Goal: Task Accomplishment & Management: Use online tool/utility

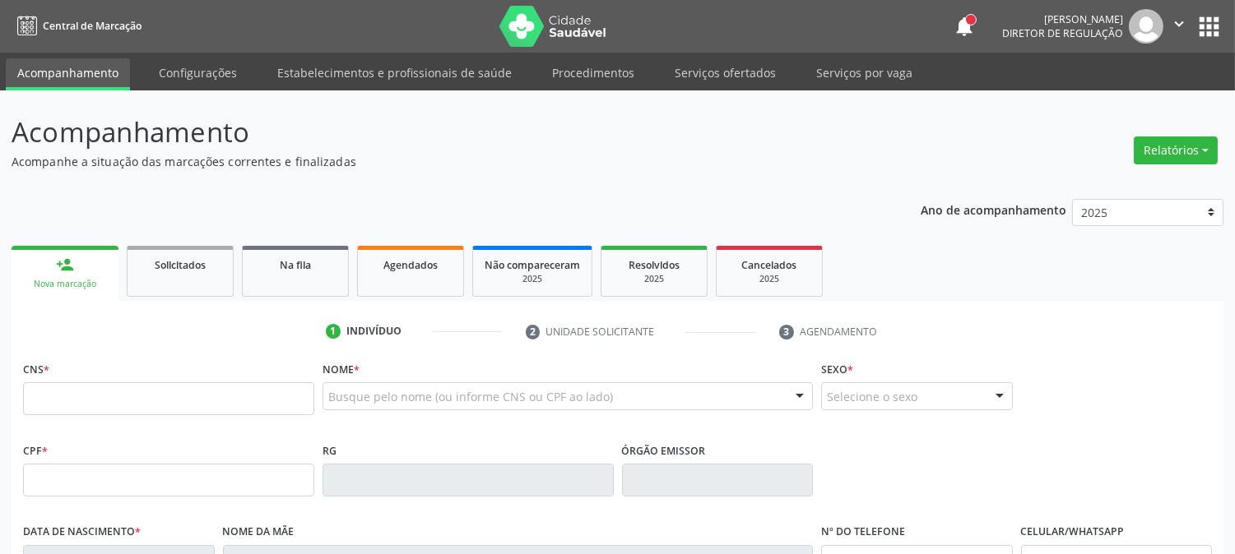
click at [698, 80] on link "Serviços ofertados" at bounding box center [725, 72] width 124 height 29
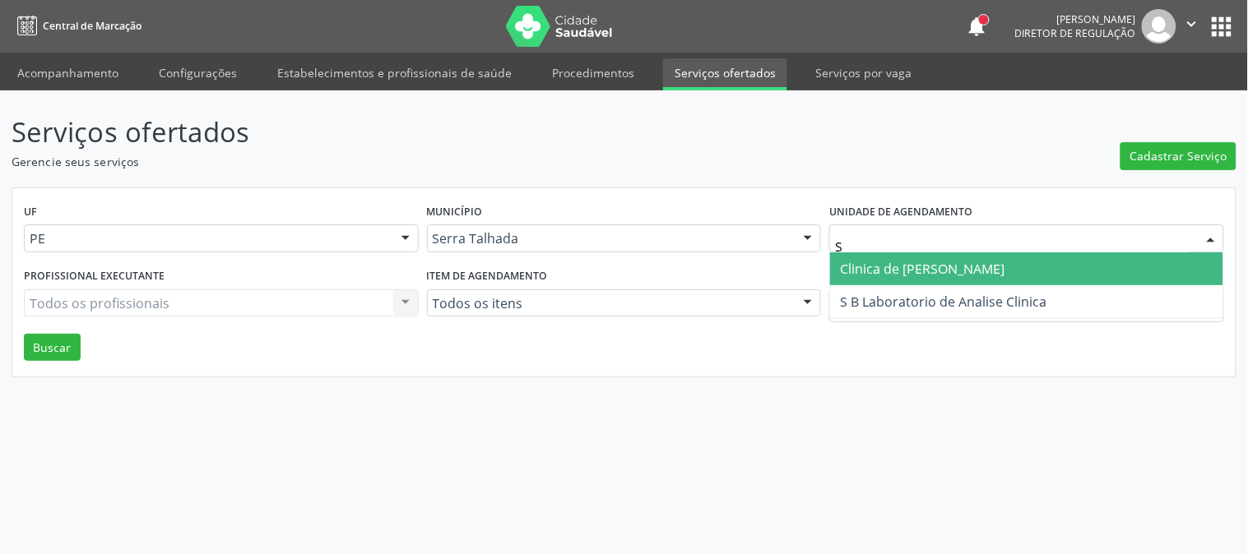
type input "S B"
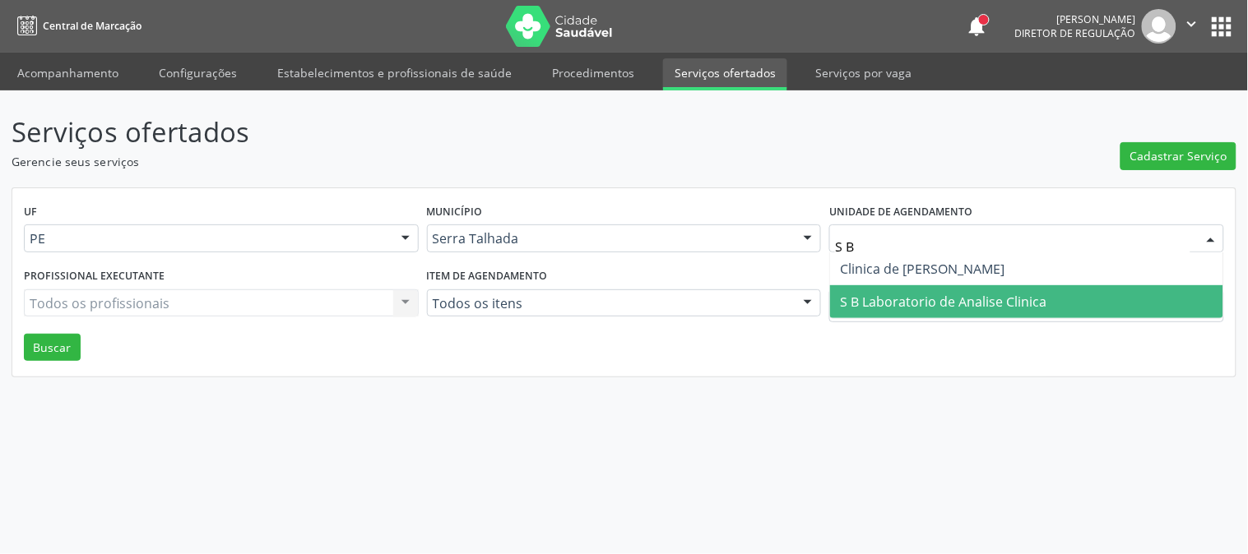
click at [884, 293] on span "S B Laboratorio de Analise Clinica" at bounding box center [943, 302] width 206 height 18
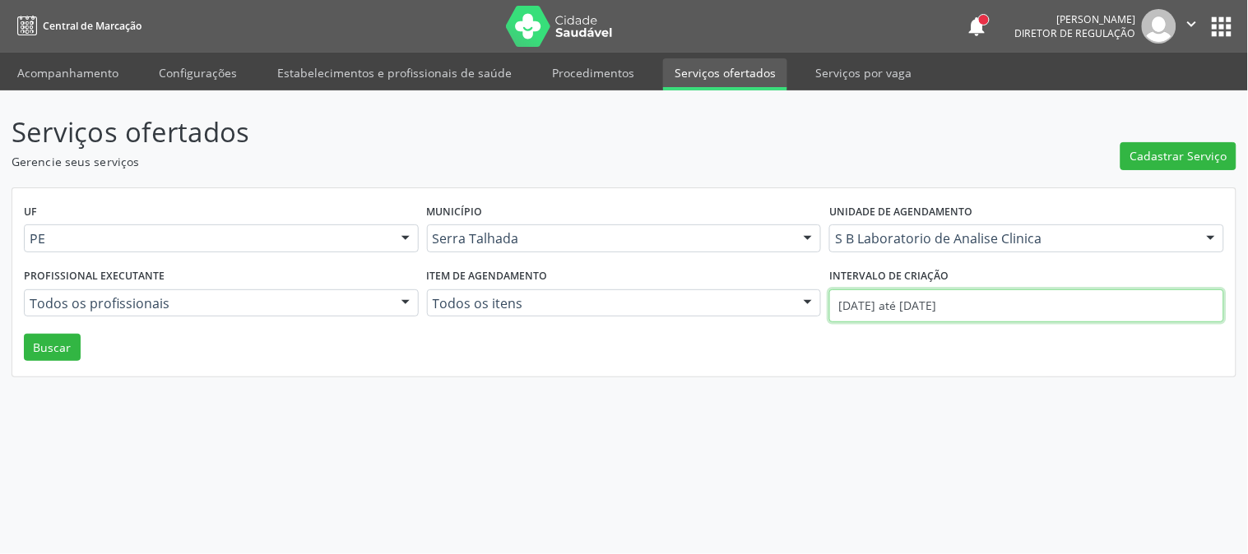
click at [884, 294] on input "[DATE] até [DATE]" at bounding box center [1026, 306] width 395 height 33
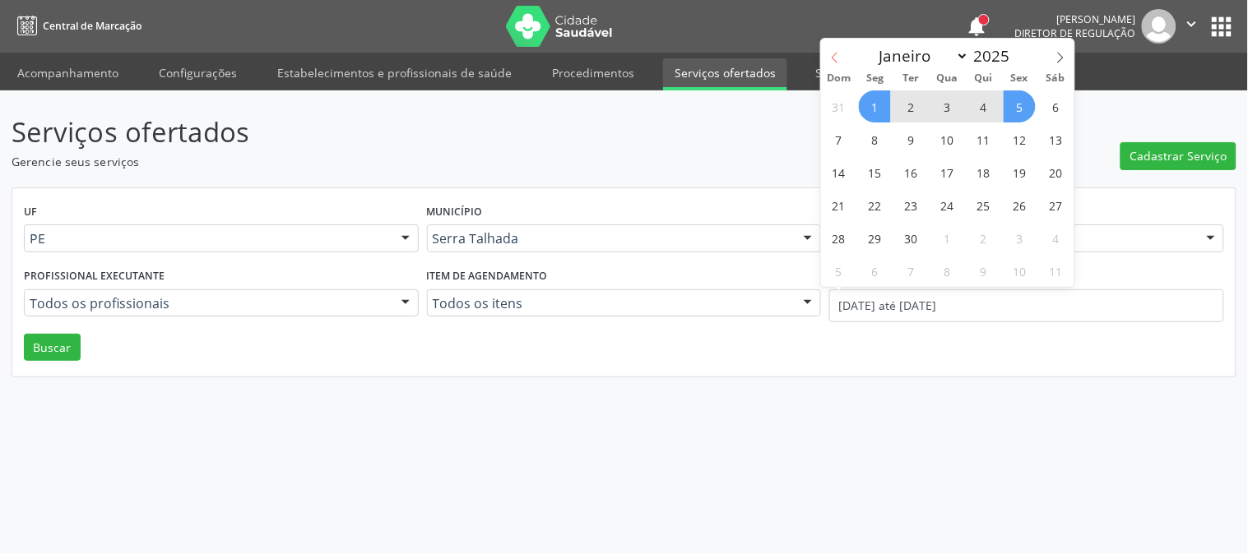
click at [832, 63] on icon at bounding box center [835, 58] width 12 height 12
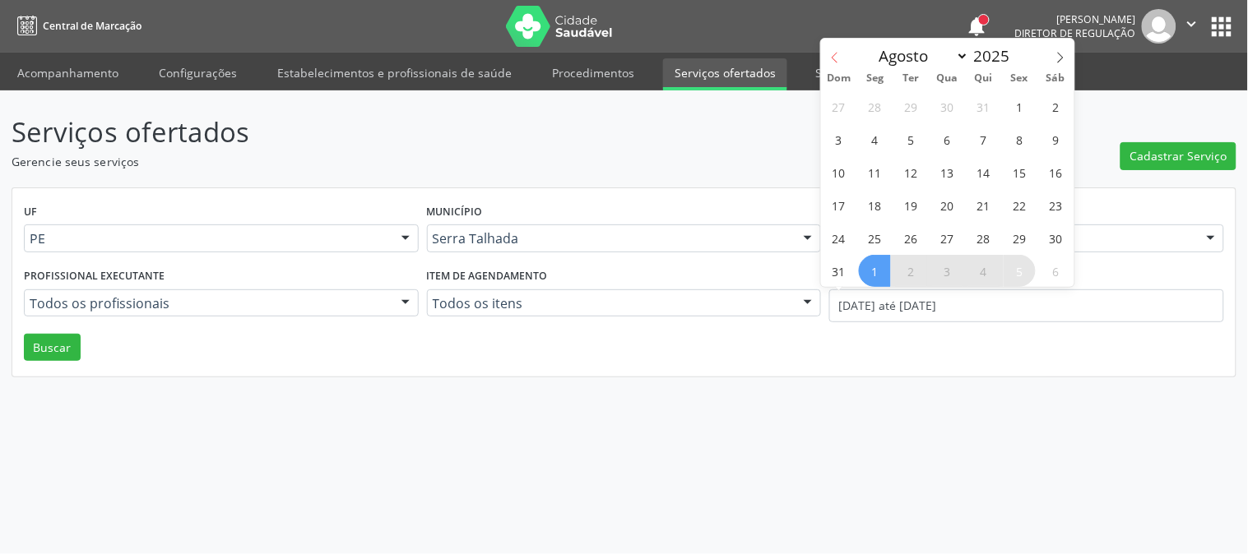
click at [832, 63] on icon at bounding box center [835, 58] width 12 height 12
select select "6"
click at [867, 165] on span "14" at bounding box center [875, 172] width 32 height 32
type input "[DATE]"
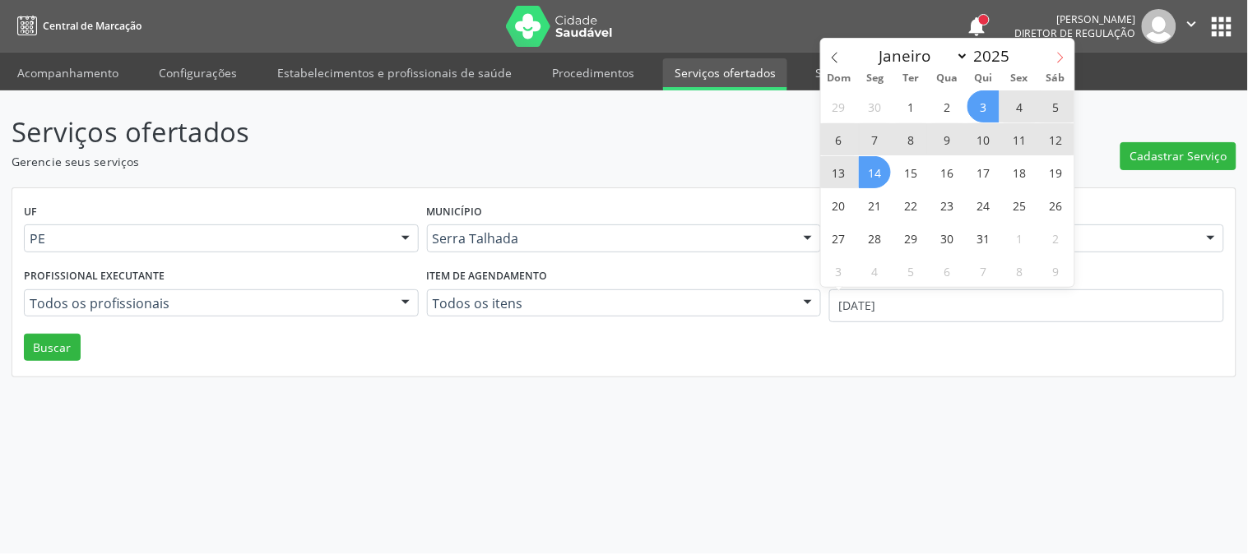
click at [1059, 64] on span at bounding box center [1060, 53] width 28 height 28
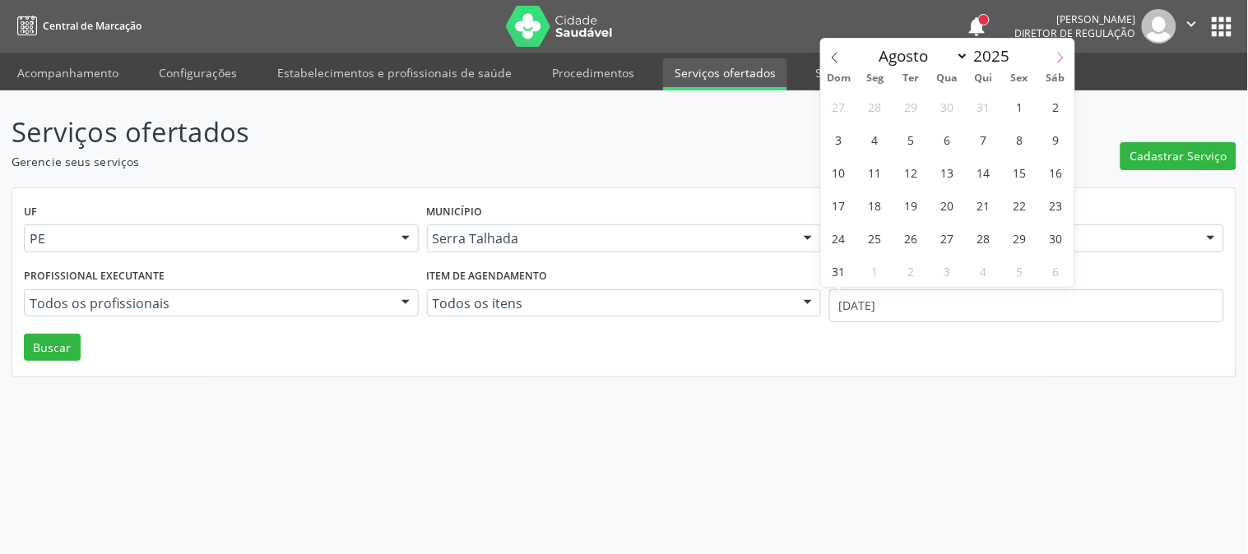
click at [1059, 64] on span at bounding box center [1060, 53] width 28 height 28
select select "8"
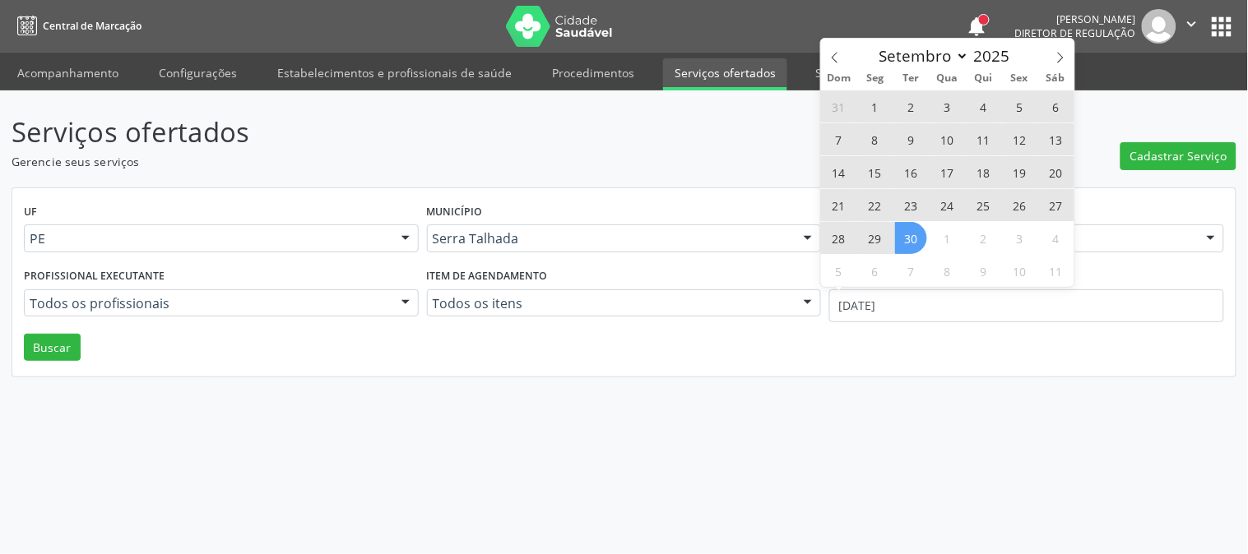
click at [922, 234] on span "30" at bounding box center [911, 238] width 32 height 32
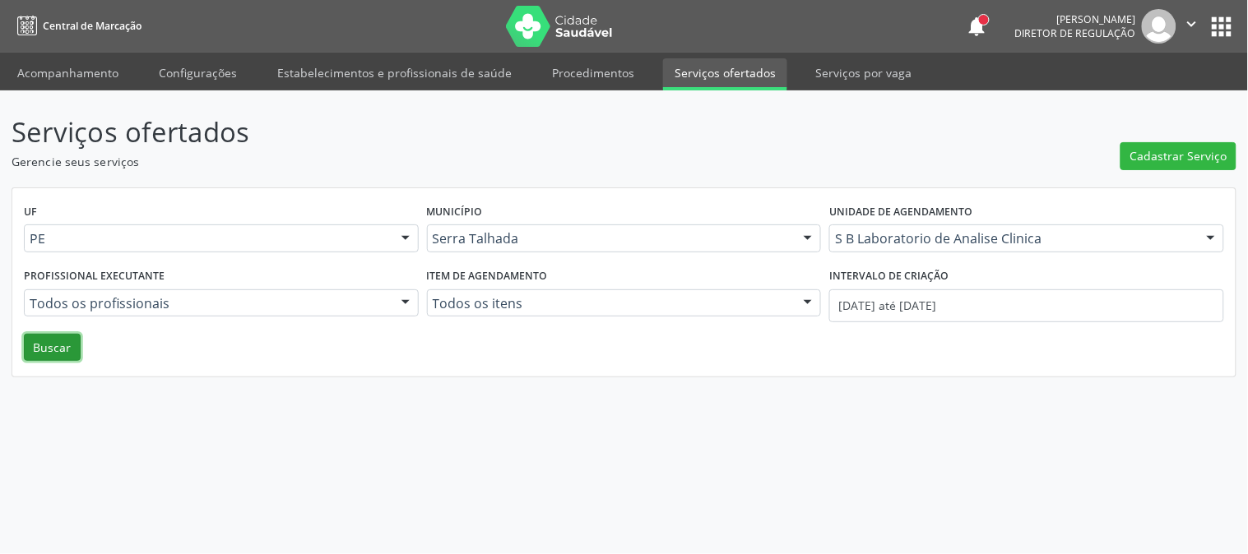
click at [39, 355] on button "Buscar" at bounding box center [52, 348] width 57 height 28
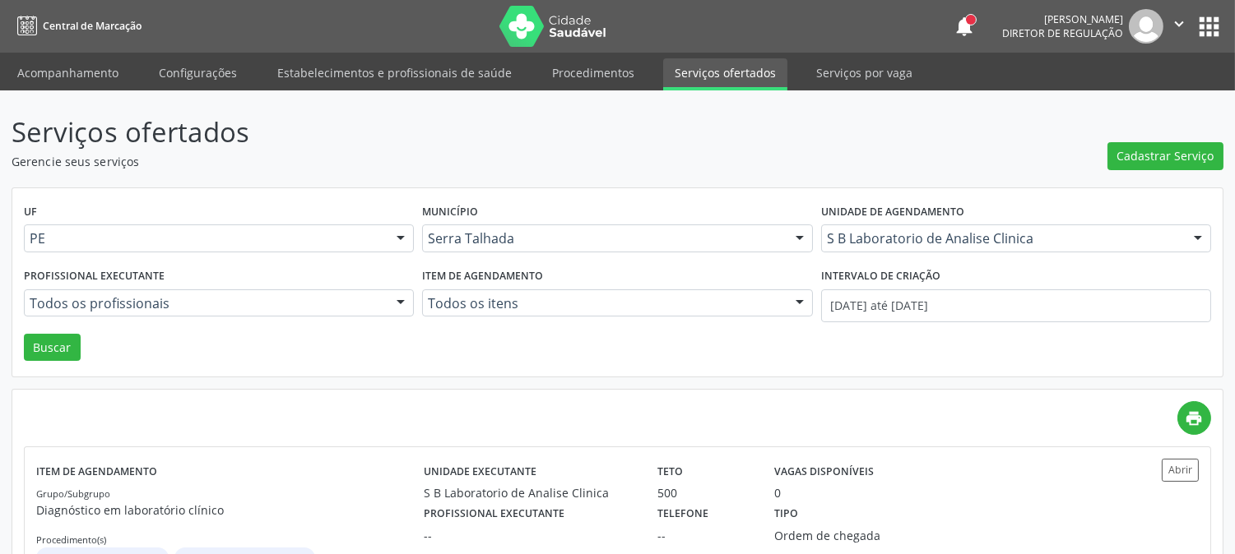
scroll to position [783, 0]
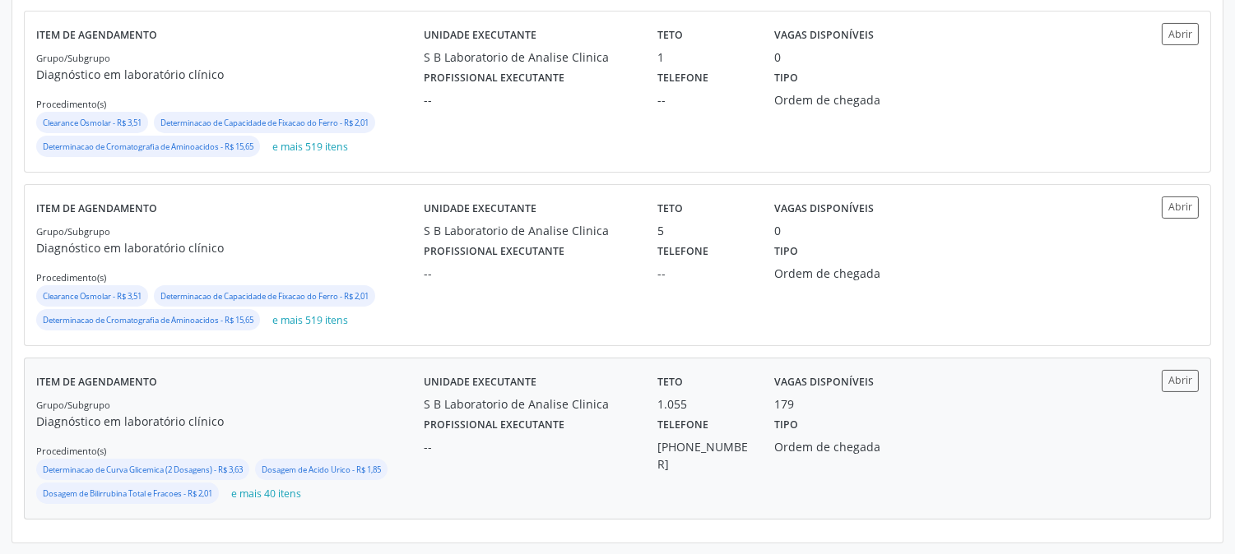
click at [346, 397] on div "Grupo/Subgrupo Diagnóstico em laboratório clínico Procedimento(s) Determinacao …" at bounding box center [229, 452] width 387 height 112
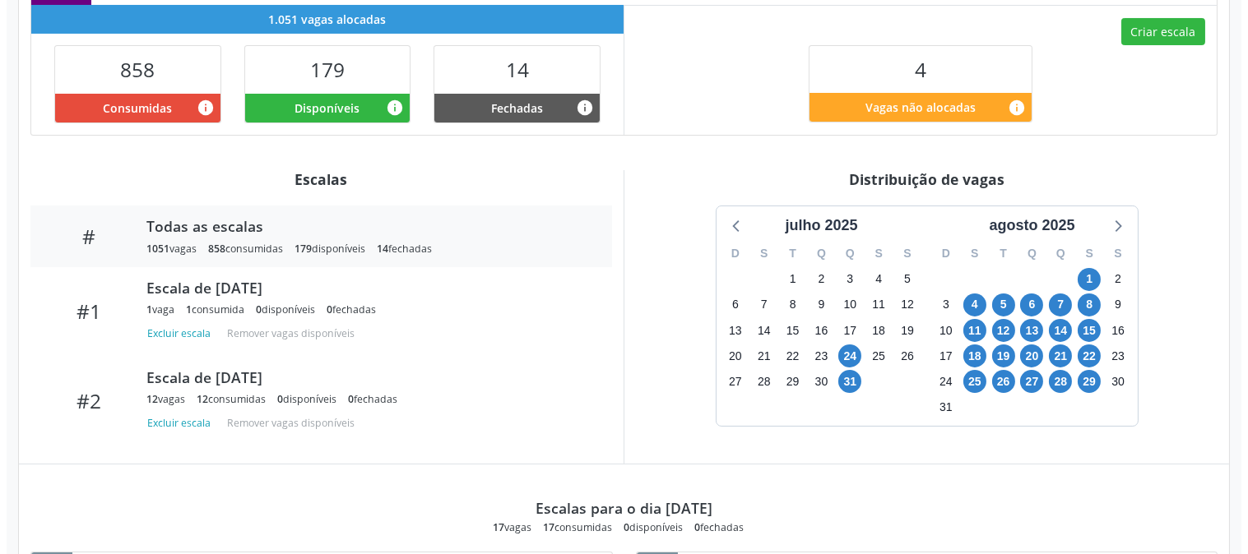
scroll to position [80, 0]
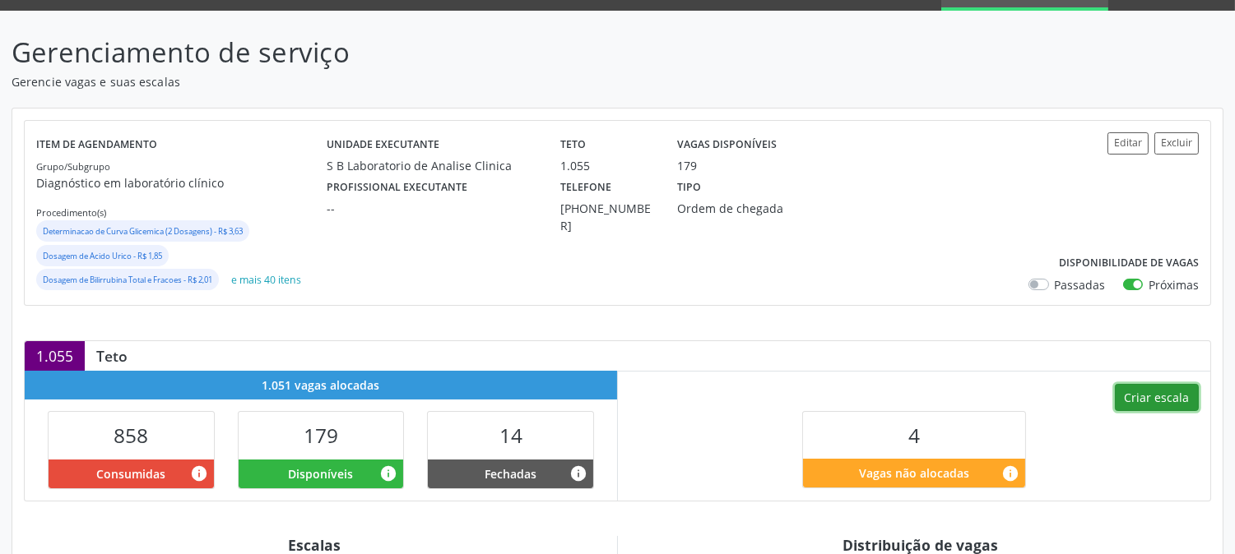
click at [1137, 389] on button "Criar escala" at bounding box center [1157, 398] width 84 height 28
select select "8"
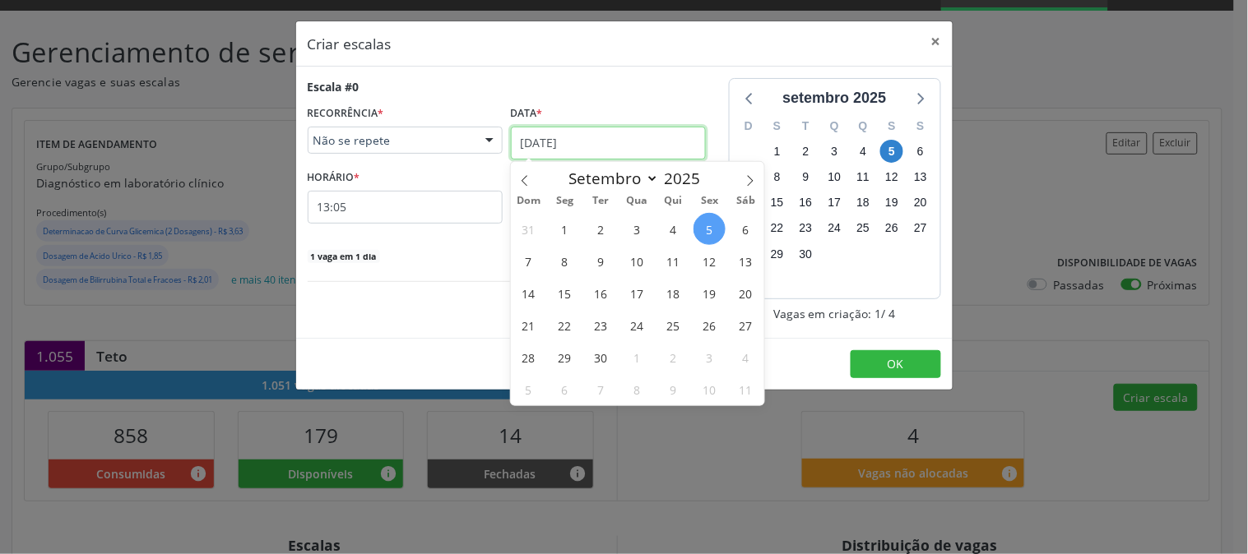
click at [627, 149] on input "05/09/2025" at bounding box center [608, 143] width 195 height 33
click at [675, 252] on span "11" at bounding box center [673, 261] width 32 height 32
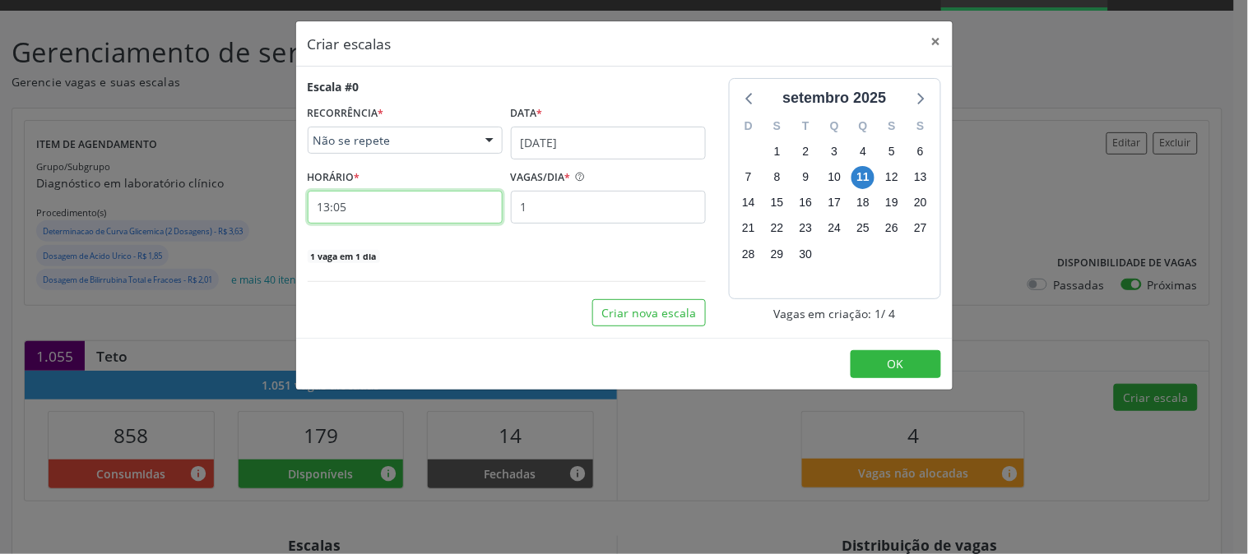
click at [411, 215] on input "13:05" at bounding box center [405, 207] width 195 height 33
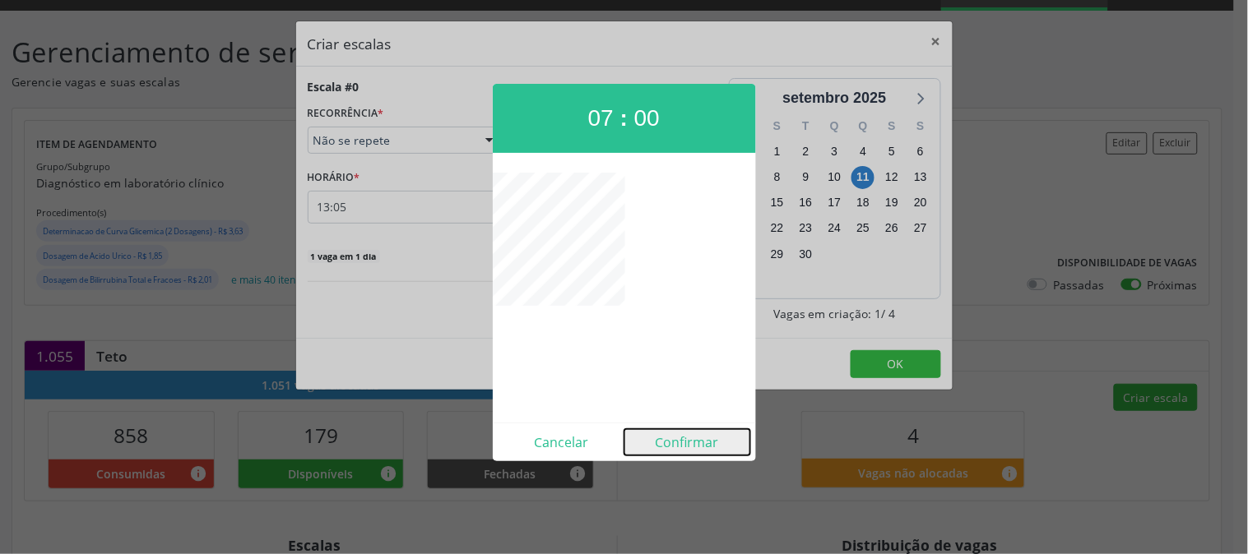
click at [702, 441] on button "Confirmar" at bounding box center [687, 442] width 126 height 26
type input "07:00"
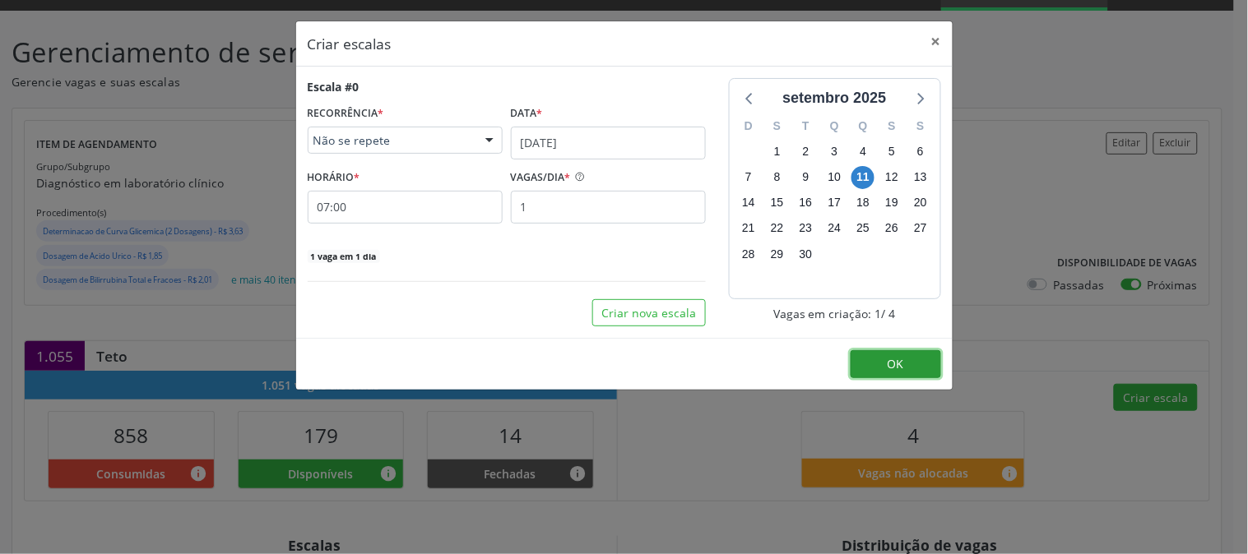
click at [886, 362] on button "OK" at bounding box center [896, 364] width 90 height 28
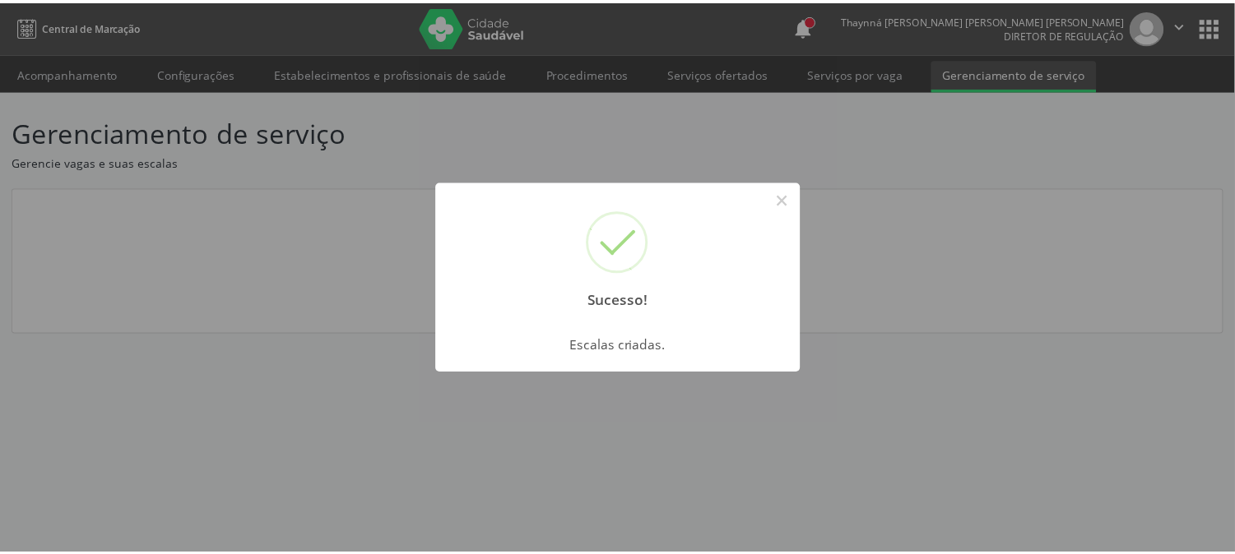
scroll to position [0, 0]
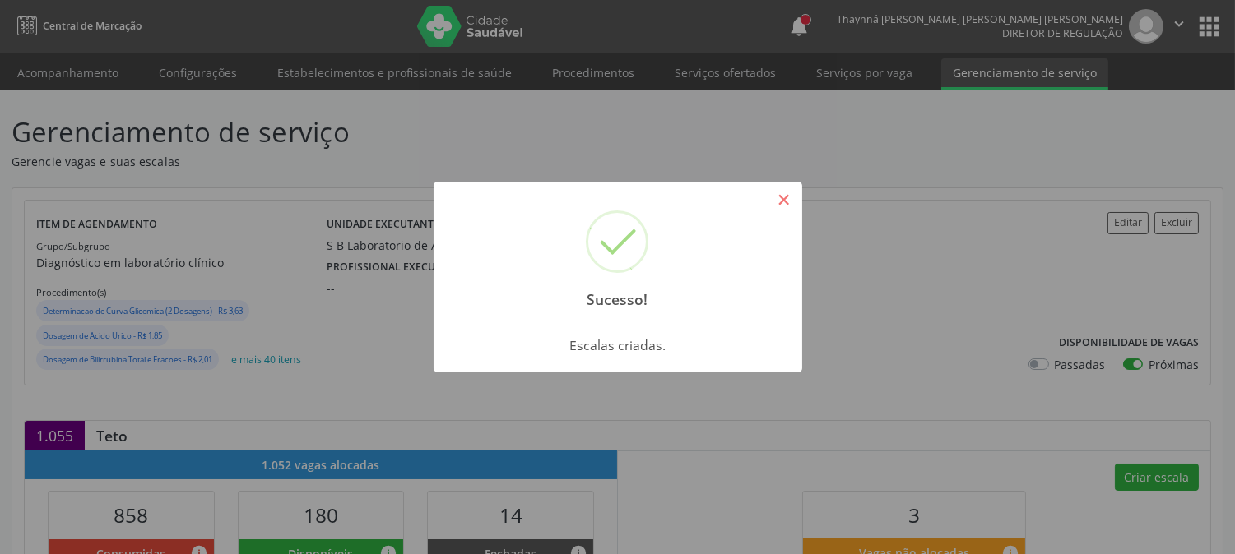
click at [770, 202] on button "×" at bounding box center [784, 200] width 28 height 28
